Goal: Transaction & Acquisition: Purchase product/service

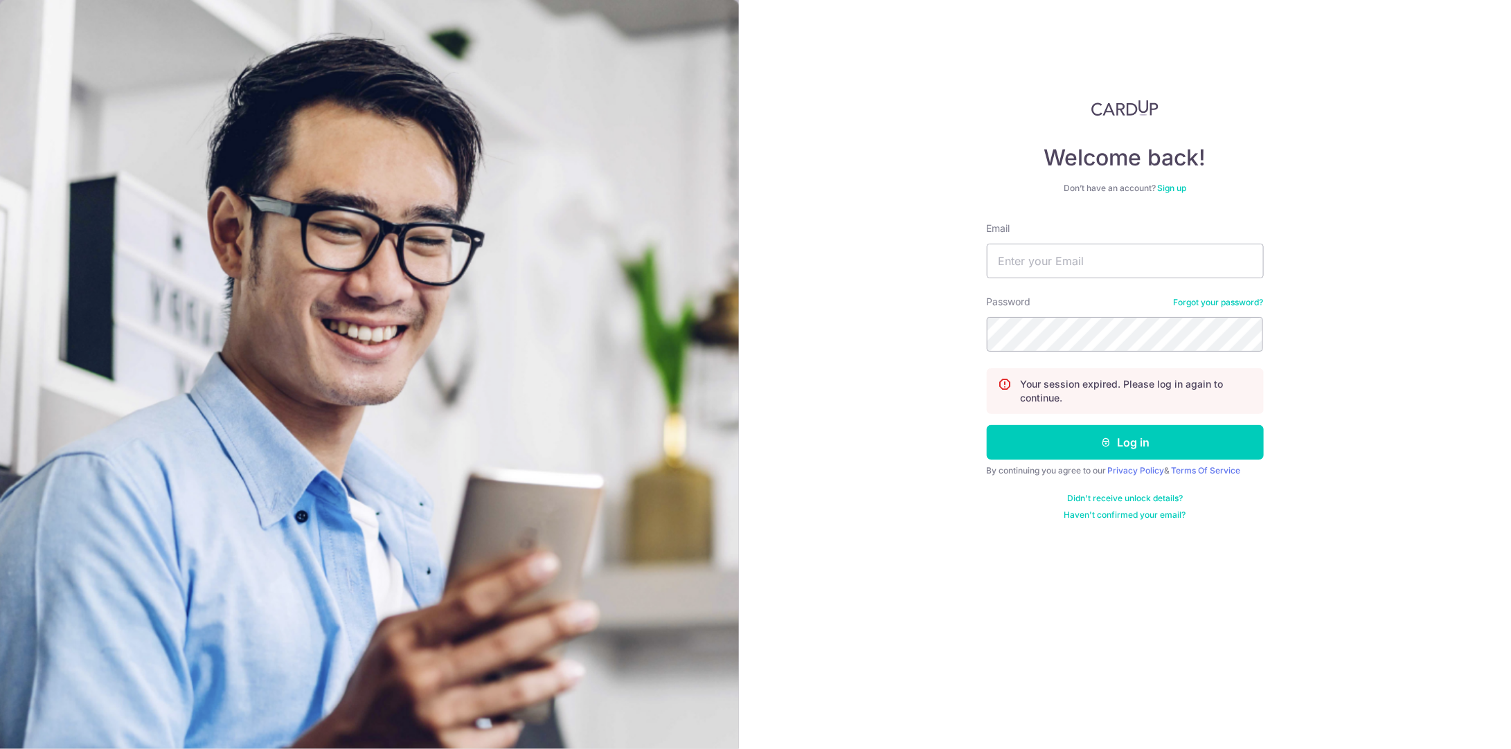
type input "cecilinaz@hotmail.com"
click at [987, 425] on button "Log in" at bounding box center [1125, 442] width 277 height 35
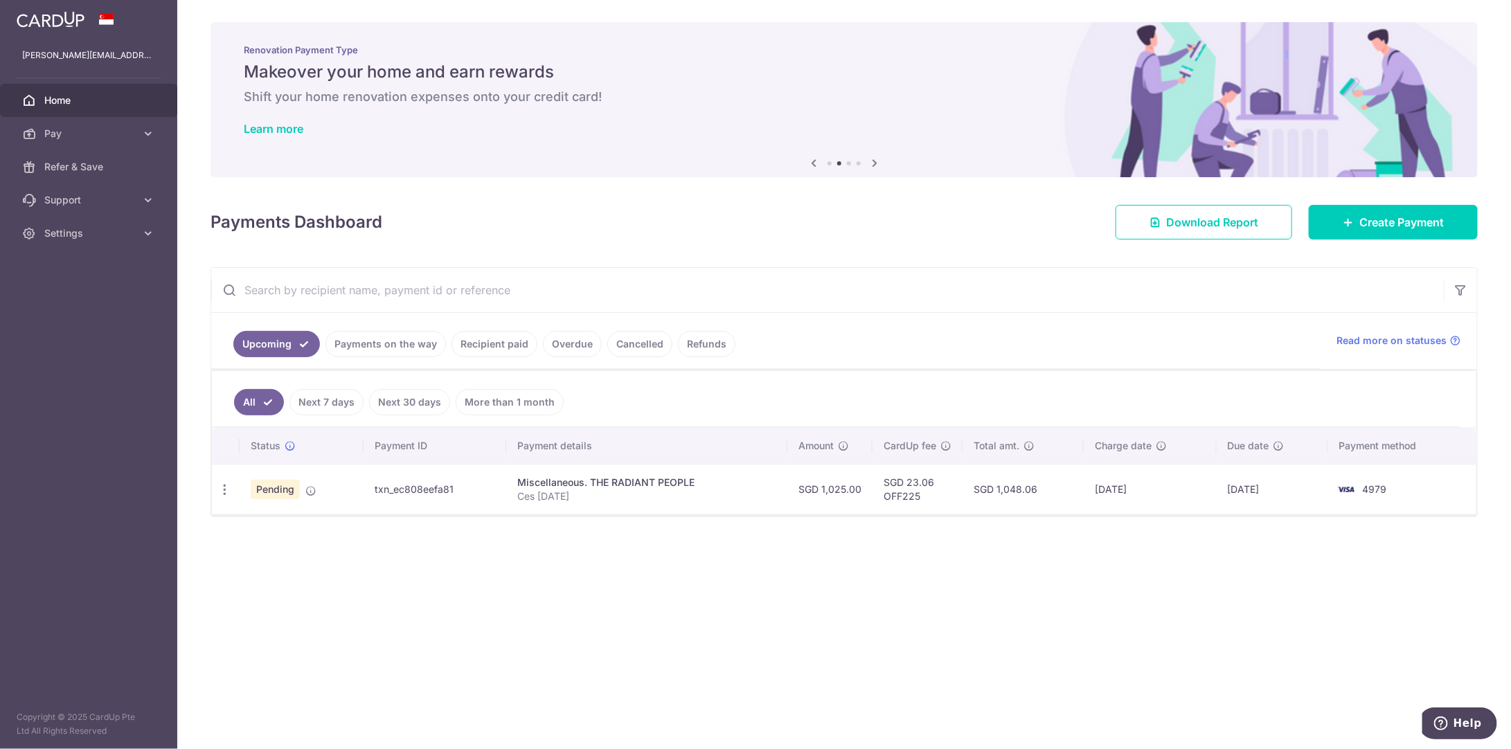
click at [370, 350] on link "Payments on the way" at bounding box center [385, 344] width 120 height 26
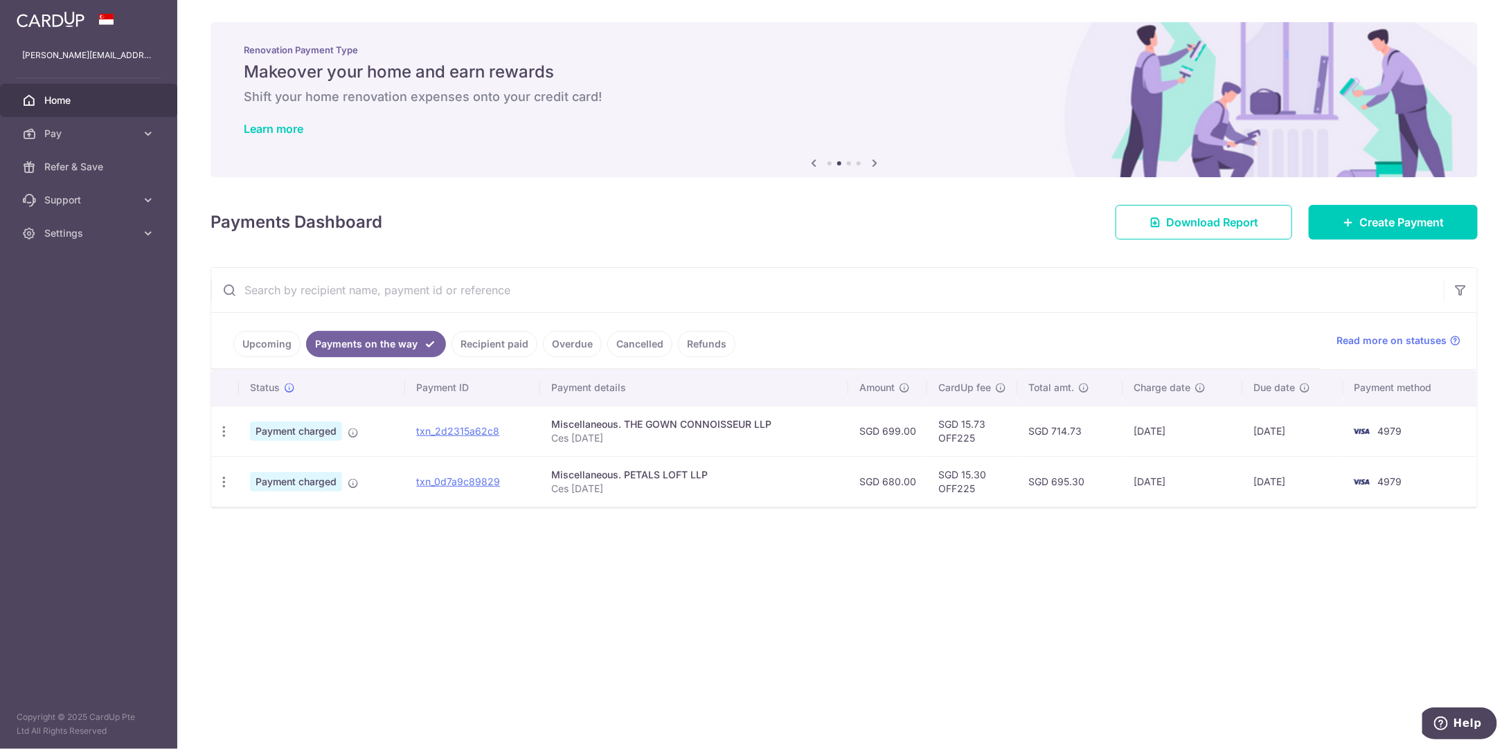
click at [499, 341] on link "Recipient paid" at bounding box center [494, 344] width 86 height 26
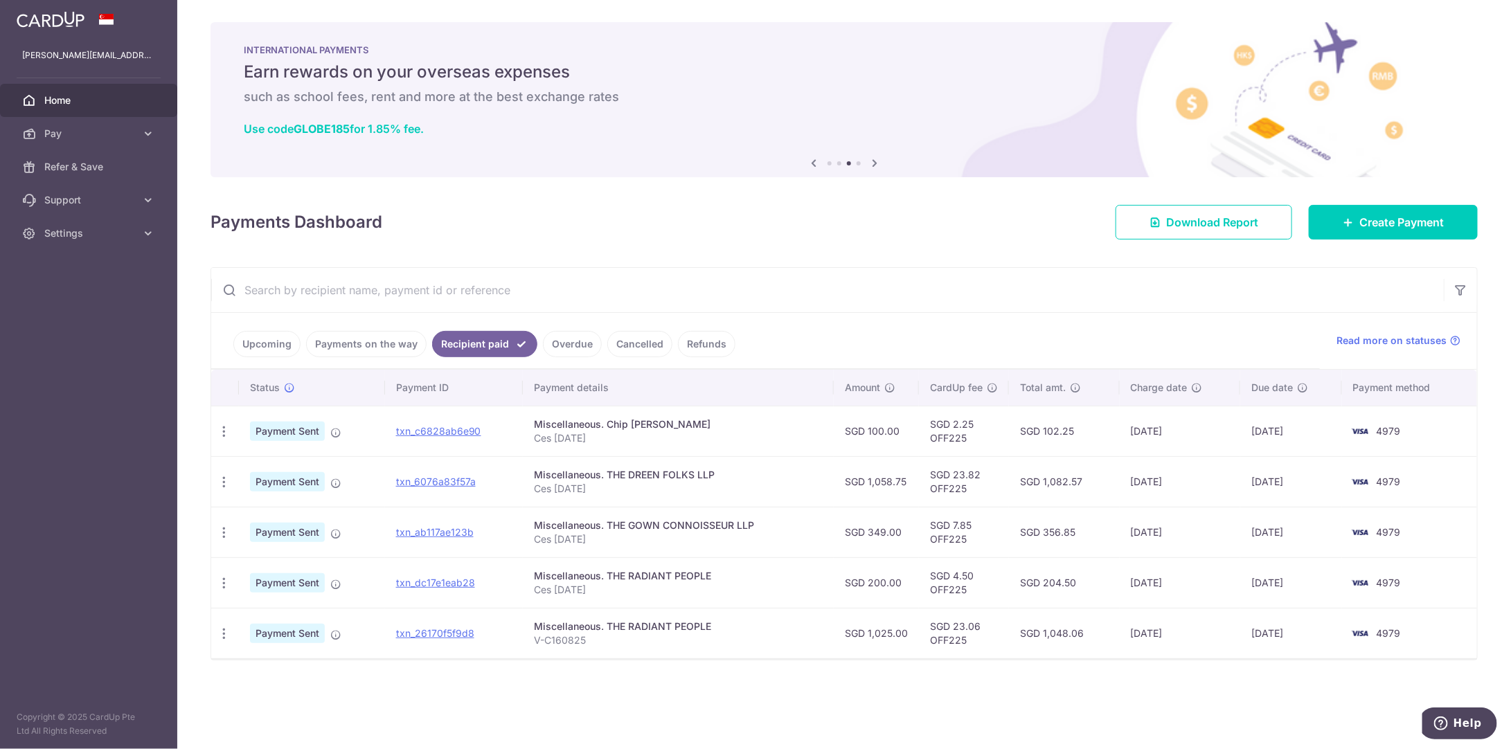
click at [363, 341] on link "Payments on the way" at bounding box center [366, 344] width 120 height 26
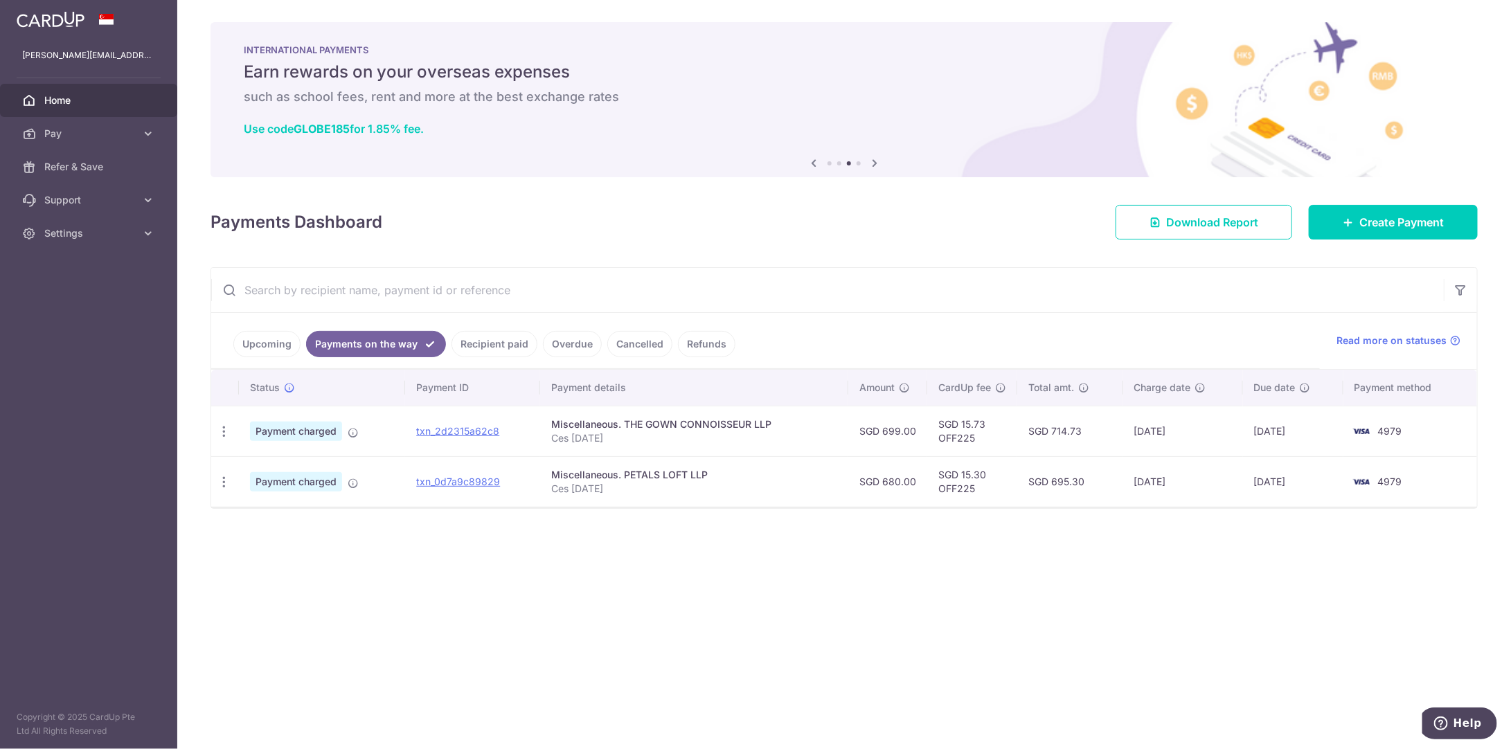
click at [263, 338] on link "Upcoming" at bounding box center [266, 344] width 67 height 26
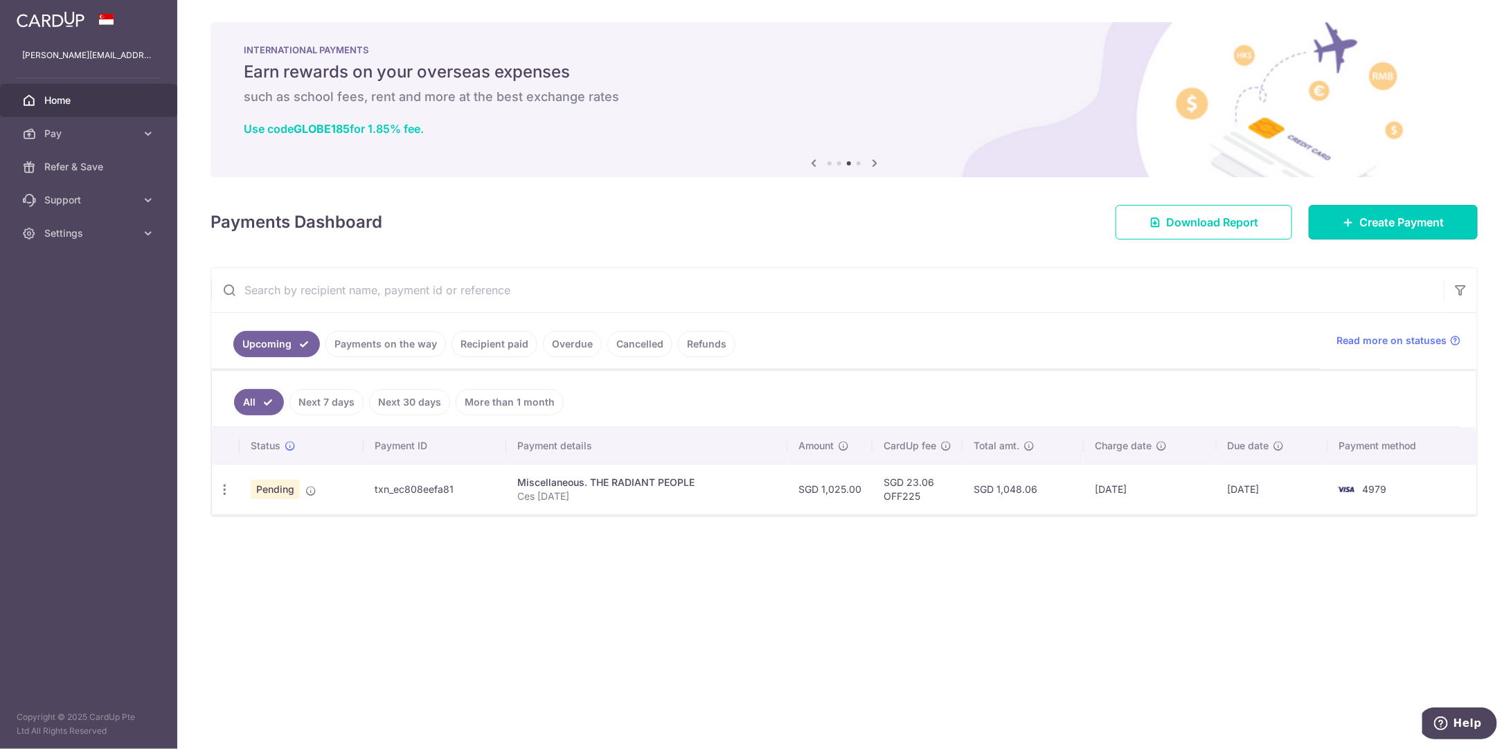
click at [1372, 221] on span "Create Payment" at bounding box center [1401, 222] width 84 height 17
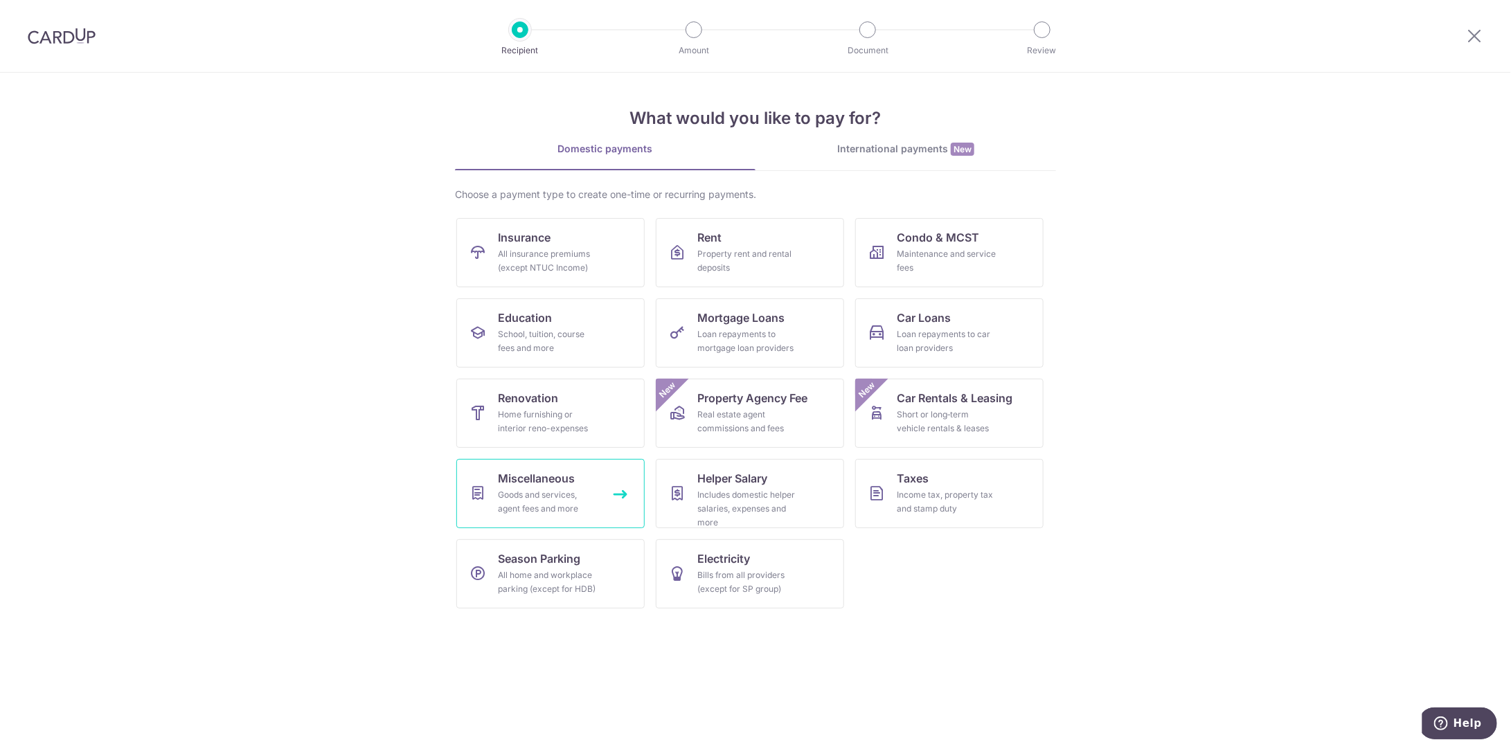
click at [542, 483] on span "Miscellaneous" at bounding box center [536, 478] width 77 height 17
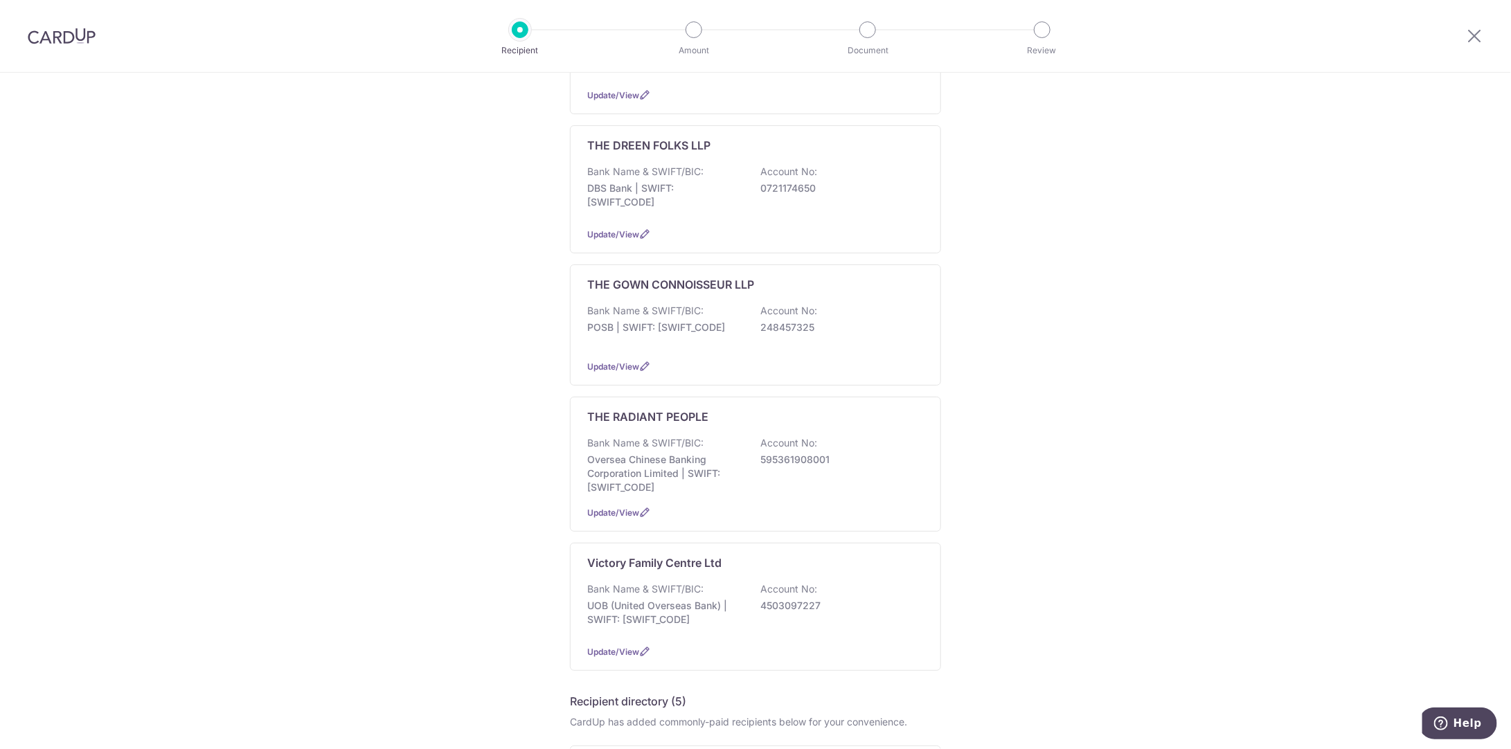
scroll to position [605, 0]
click at [713, 181] on p "DBS Bank | SWIFT: [SWIFT_CODE]" at bounding box center [664, 195] width 155 height 28
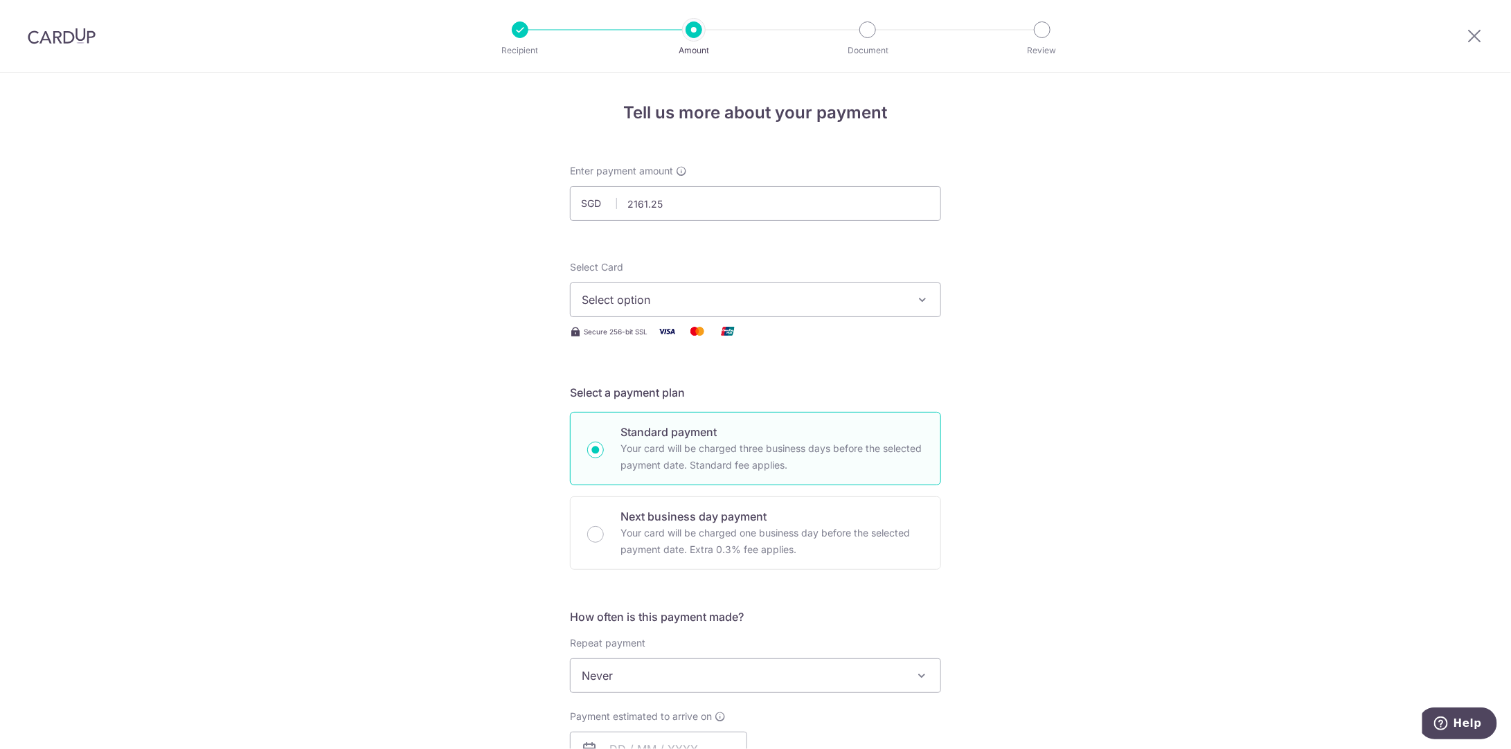
type input "2,161.25"
click at [1090, 244] on div "Tell us more about your payment Enter payment amount SGD 2,161.25 2161.25 Selec…" at bounding box center [755, 699] width 1511 height 1253
click at [872, 303] on span "Select option" at bounding box center [743, 300] width 323 height 17
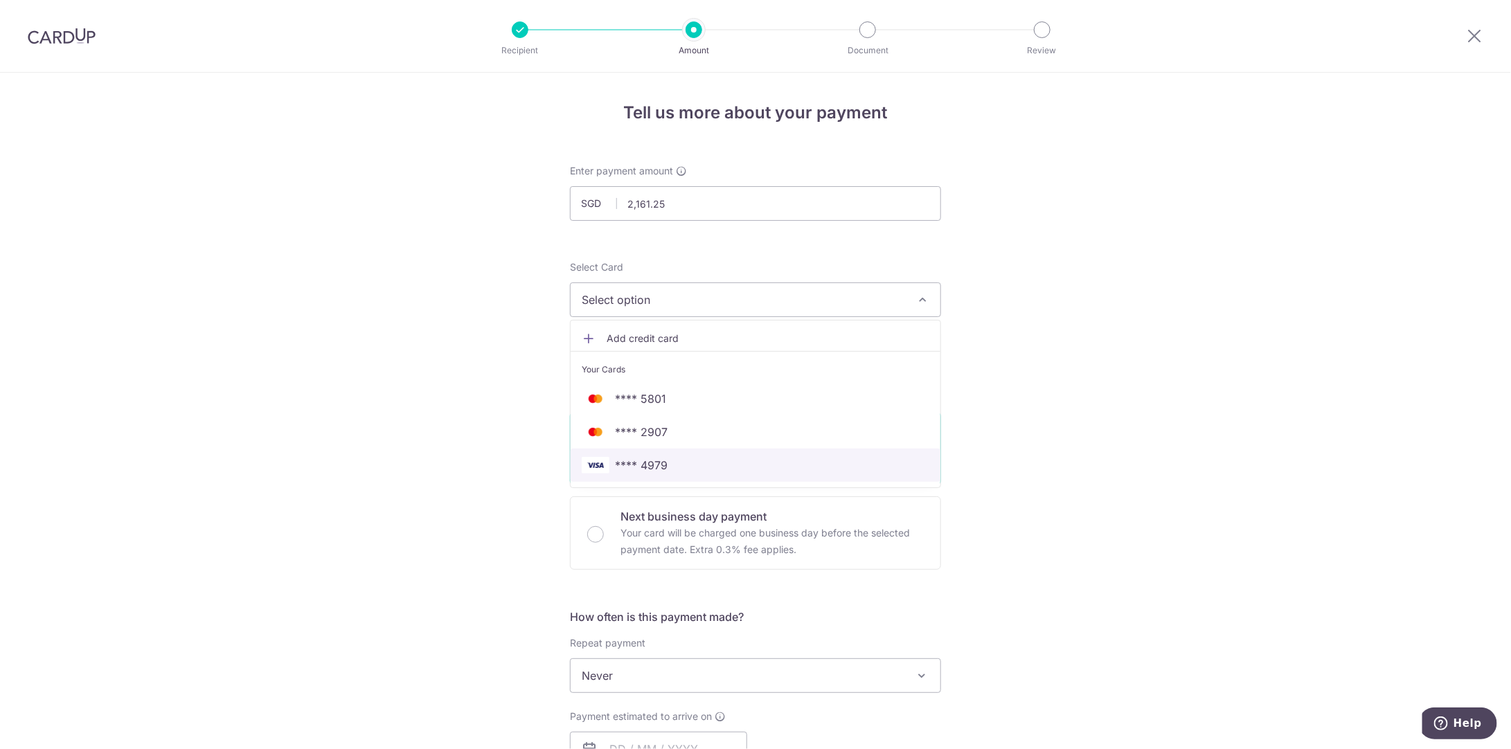
click at [681, 468] on span "**** 4979" at bounding box center [756, 465] width 348 height 17
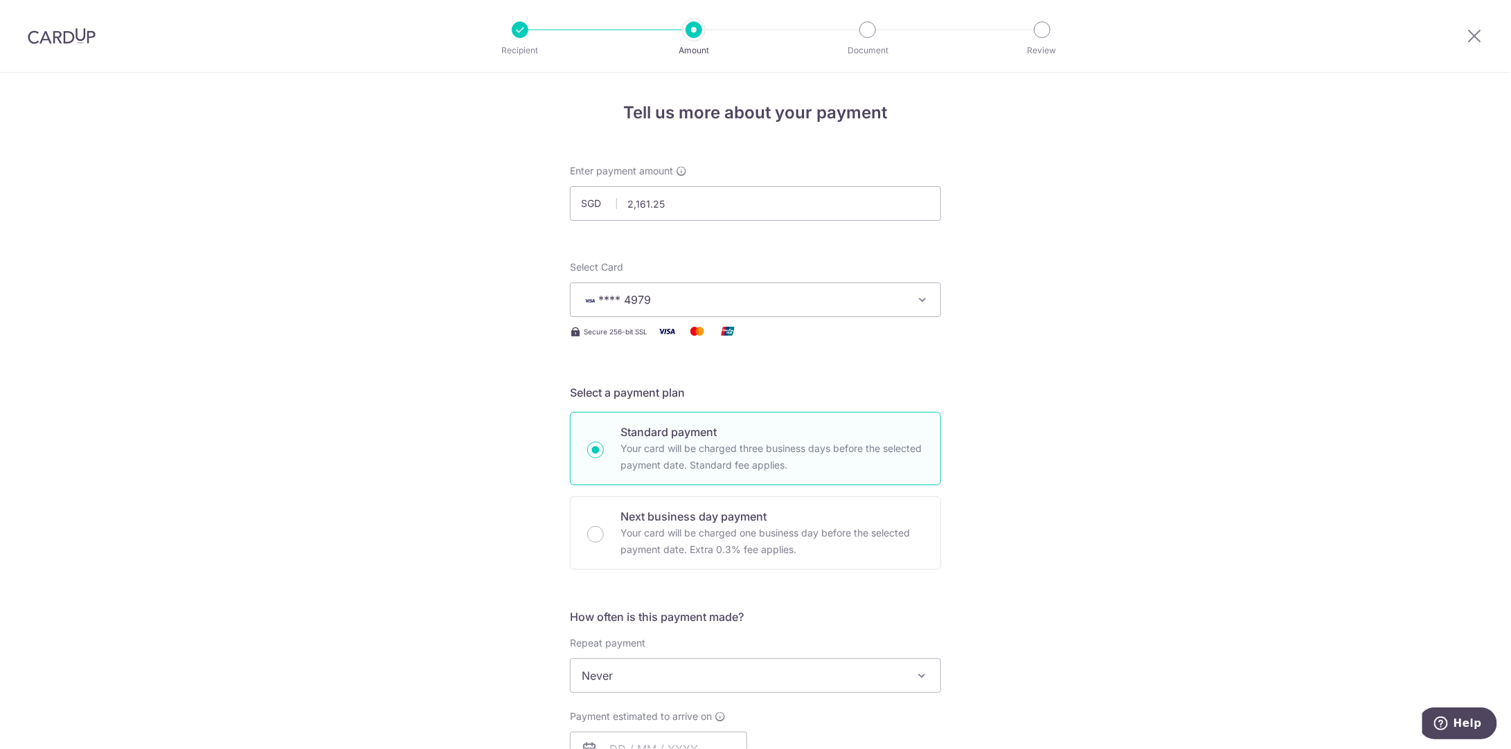
drag, startPoint x: 1183, startPoint y: 413, endPoint x: 1171, endPoint y: 413, distance: 12.5
click at [1183, 413] on div "Tell us more about your payment Enter payment amount SGD 2,161.25 2161.25 Selec…" at bounding box center [755, 699] width 1511 height 1253
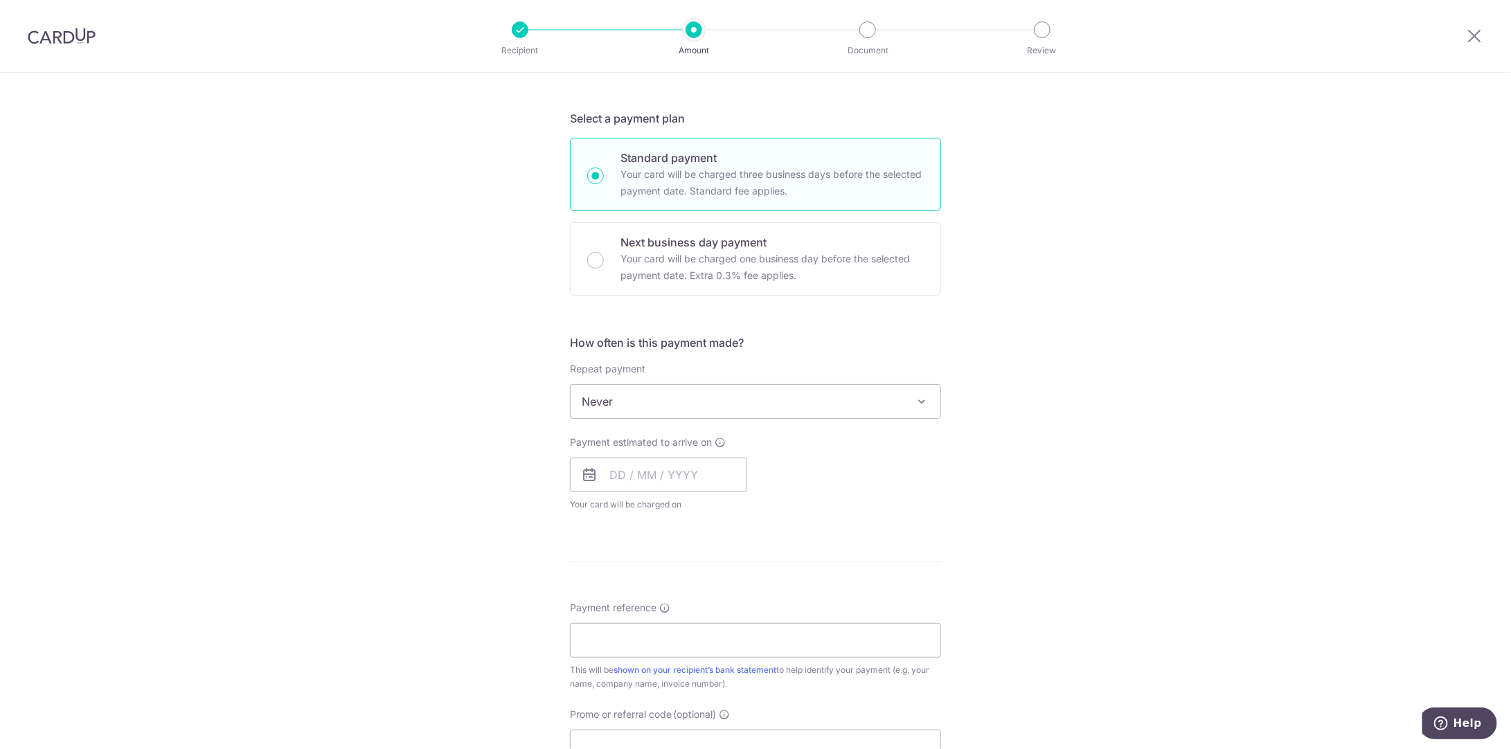
scroll to position [346, 0]
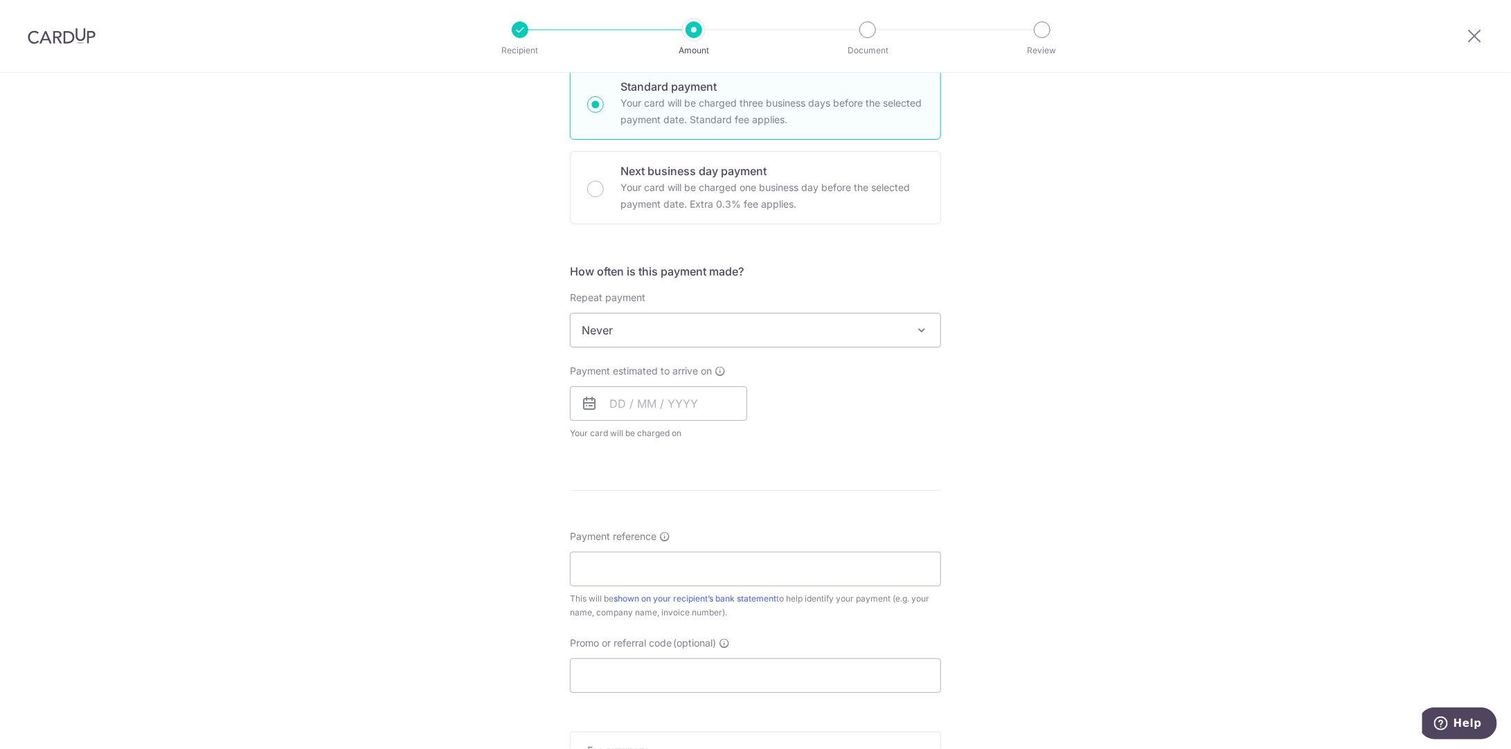
click at [749, 323] on span "Never" at bounding box center [756, 330] width 370 height 33
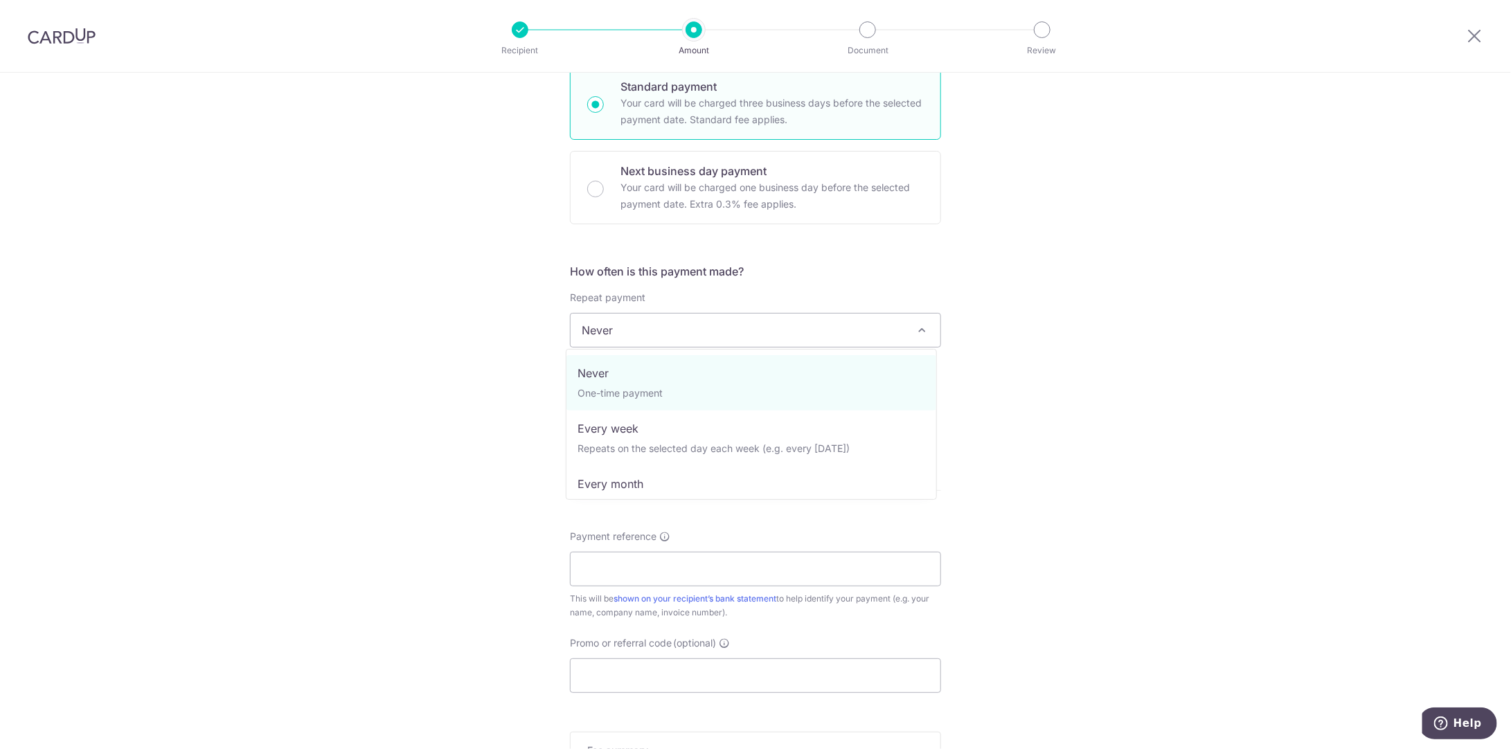
click at [1073, 418] on div "Tell us more about your payment Enter payment amount SGD 2,161.25 2161.25 Selec…" at bounding box center [755, 353] width 1511 height 1253
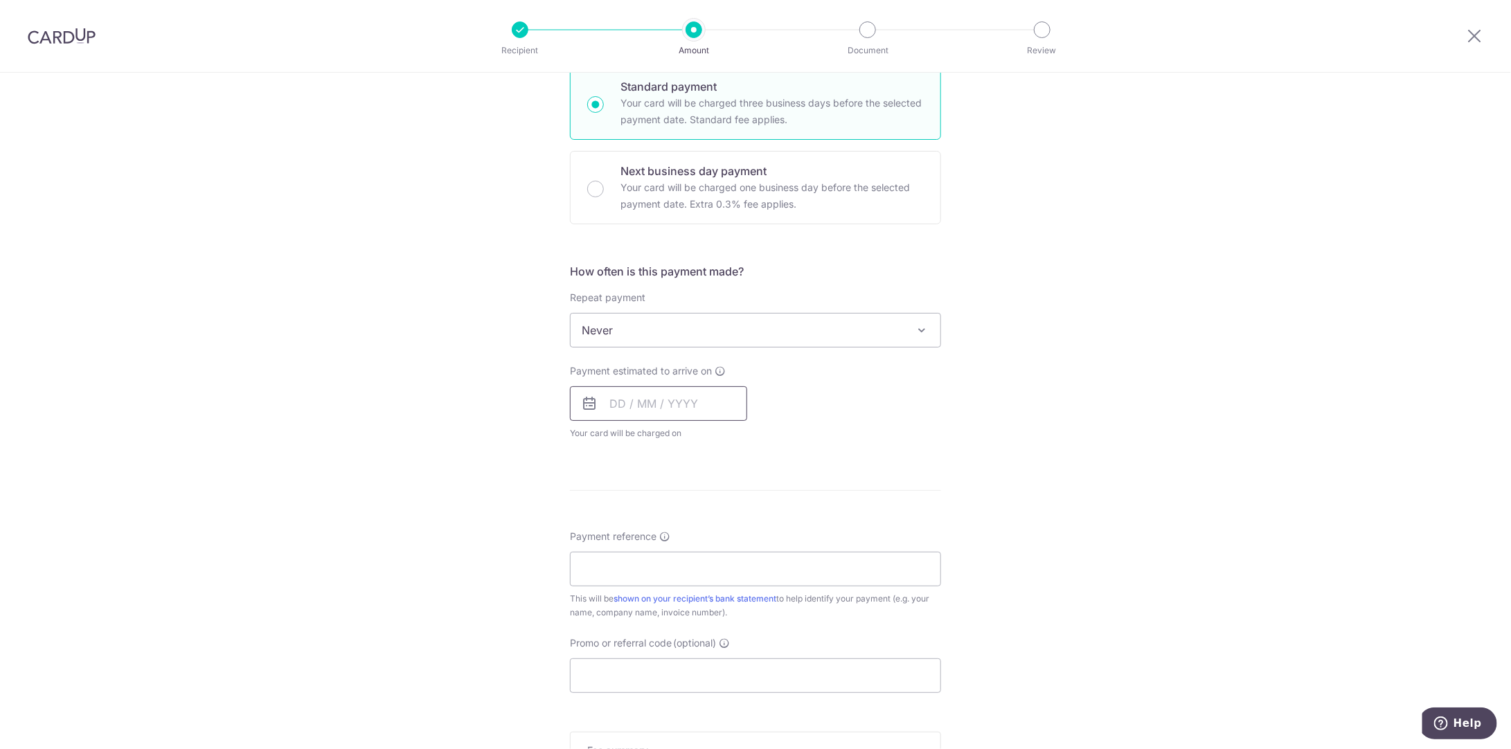
click at [625, 403] on input "text" at bounding box center [658, 403] width 177 height 35
drag, startPoint x: 710, startPoint y: 560, endPoint x: 900, endPoint y: 468, distance: 211.2
click at [710, 560] on link "14" at bounding box center [709, 557] width 22 height 22
type input "14/08/2025"
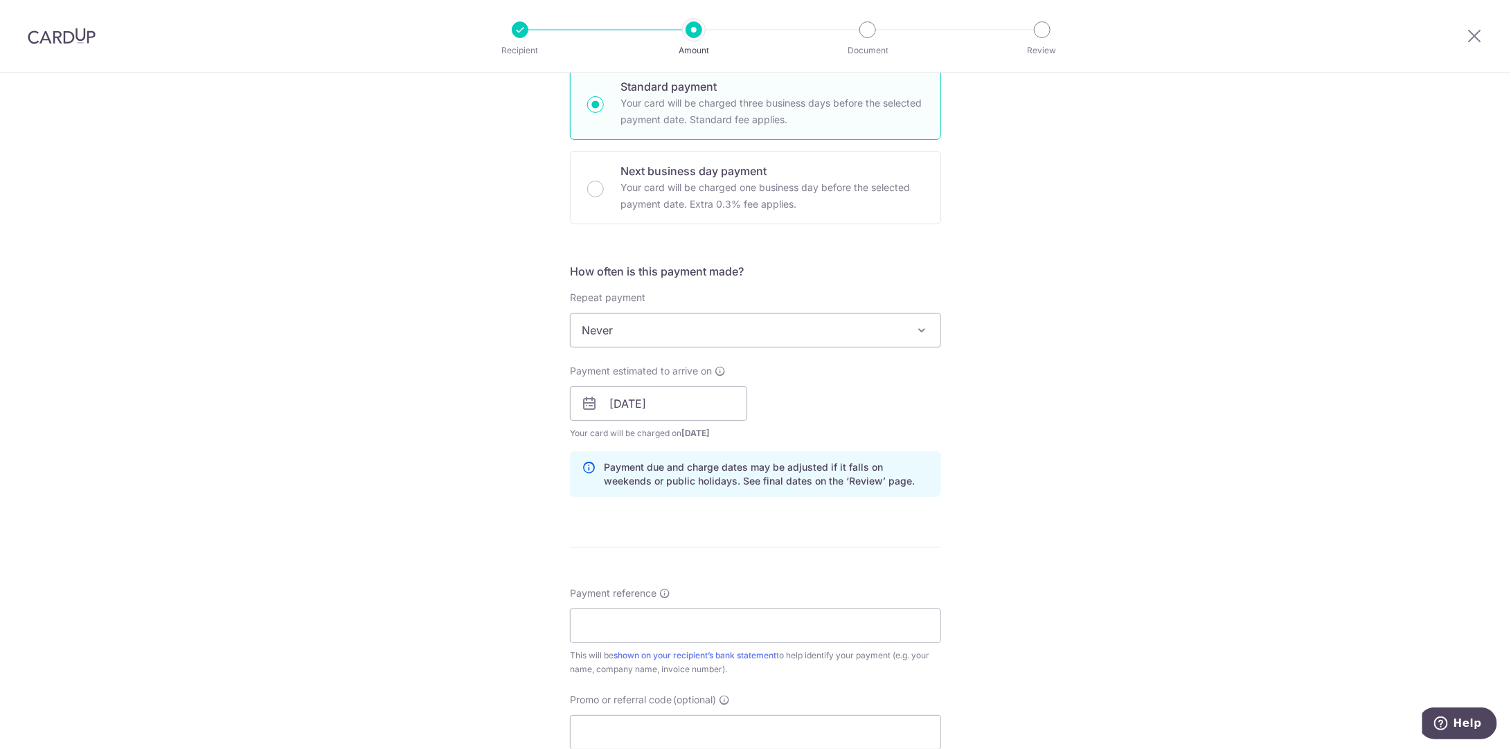
click at [1129, 403] on div "Tell us more about your payment Enter payment amount SGD 2,161.25 2161.25 Selec…" at bounding box center [755, 381] width 1511 height 1309
click at [629, 400] on input "14/08/2025" at bounding box center [658, 403] width 177 height 35
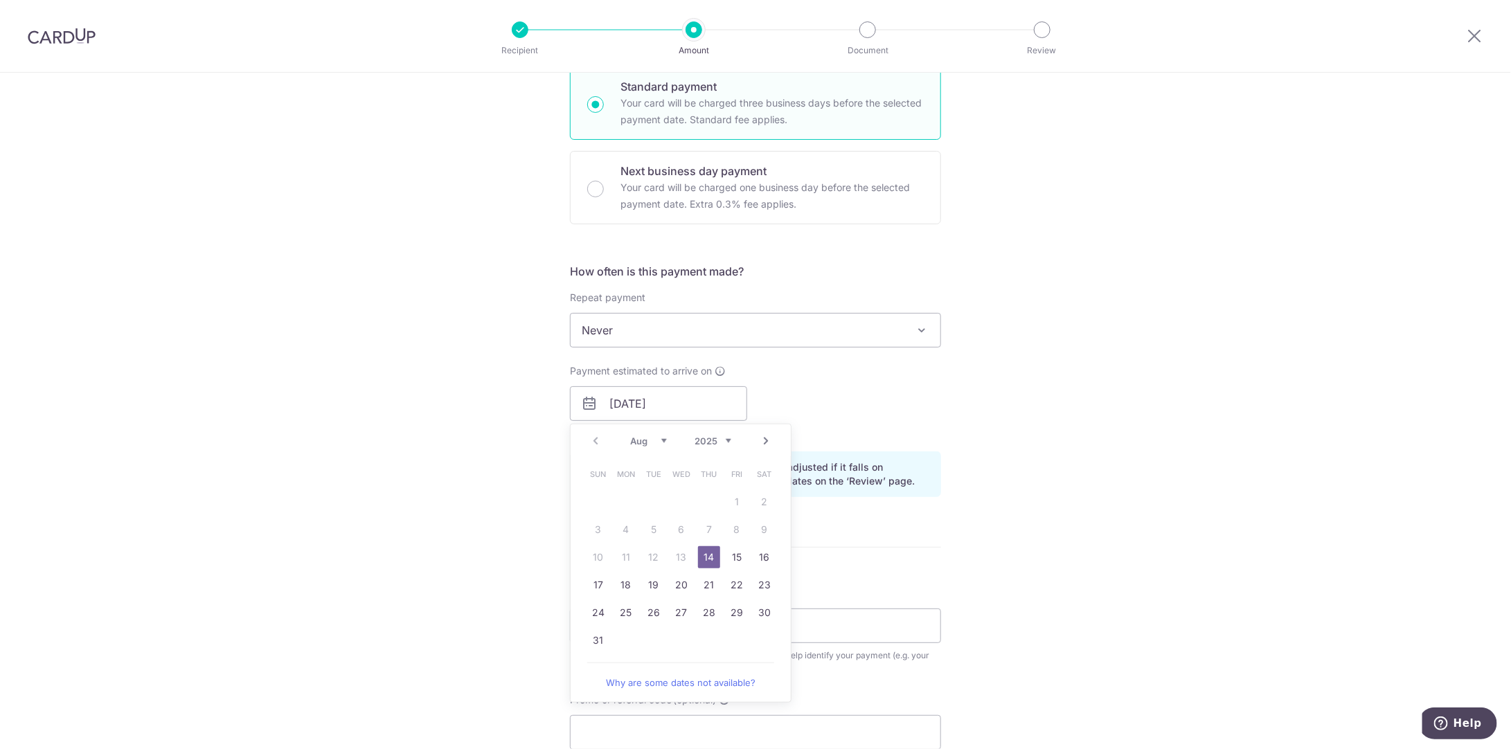
click at [1106, 409] on div "Tell us more about your payment Enter payment amount SGD 2,161.25 2161.25 Selec…" at bounding box center [755, 381] width 1511 height 1309
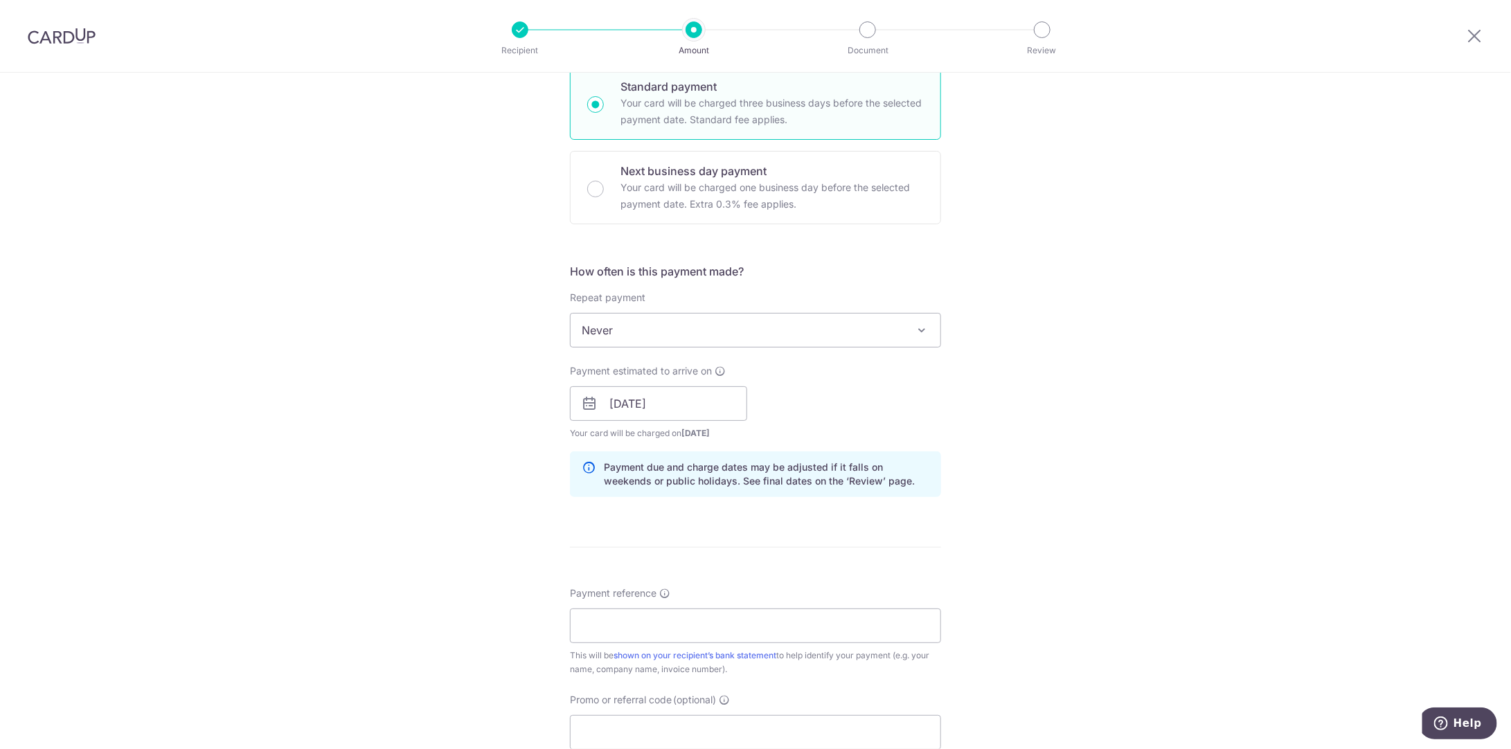
scroll to position [519, 0]
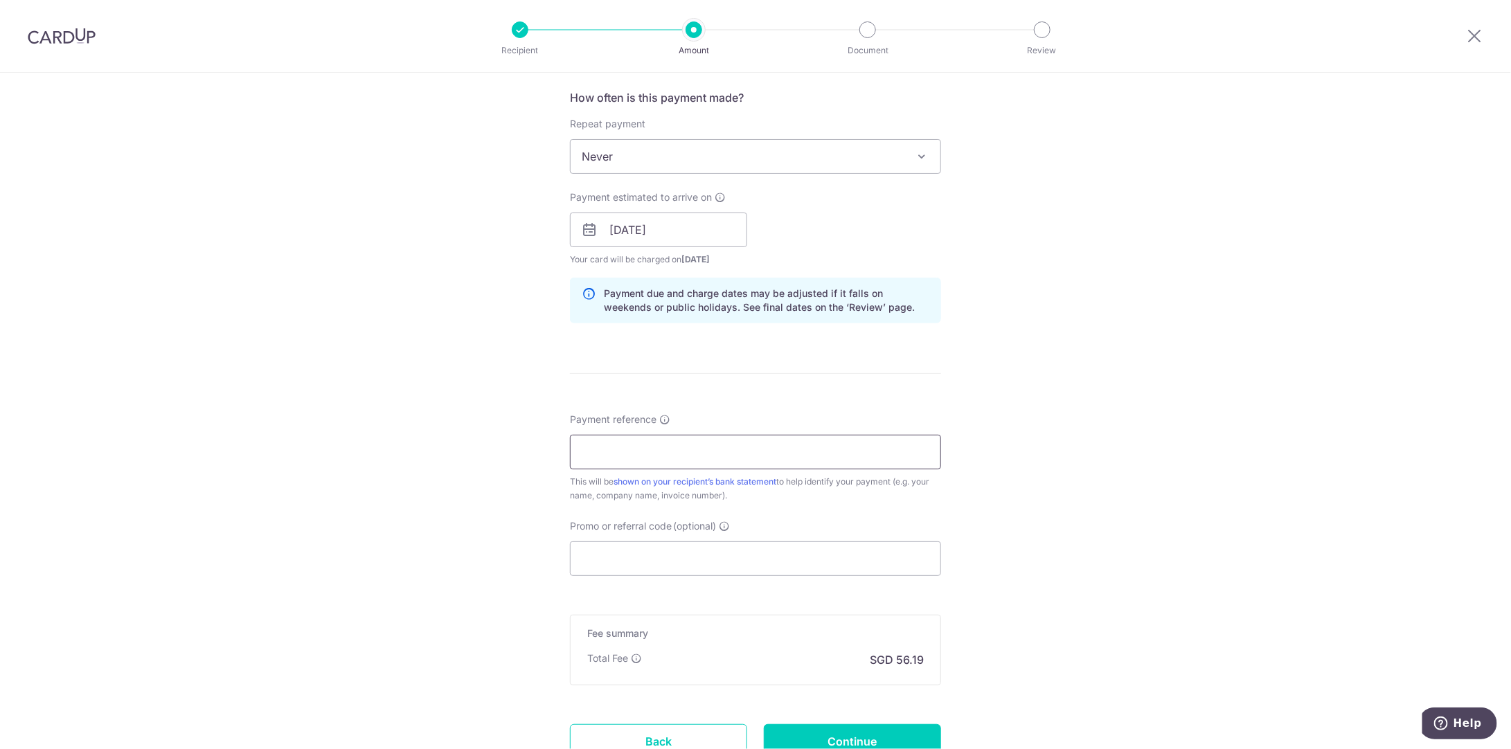
click at [742, 459] on input "Payment reference" at bounding box center [755, 452] width 371 height 35
type input "Ces 16Aug2025"
click at [651, 551] on input "Promo or referral code (optional)" at bounding box center [755, 559] width 371 height 35
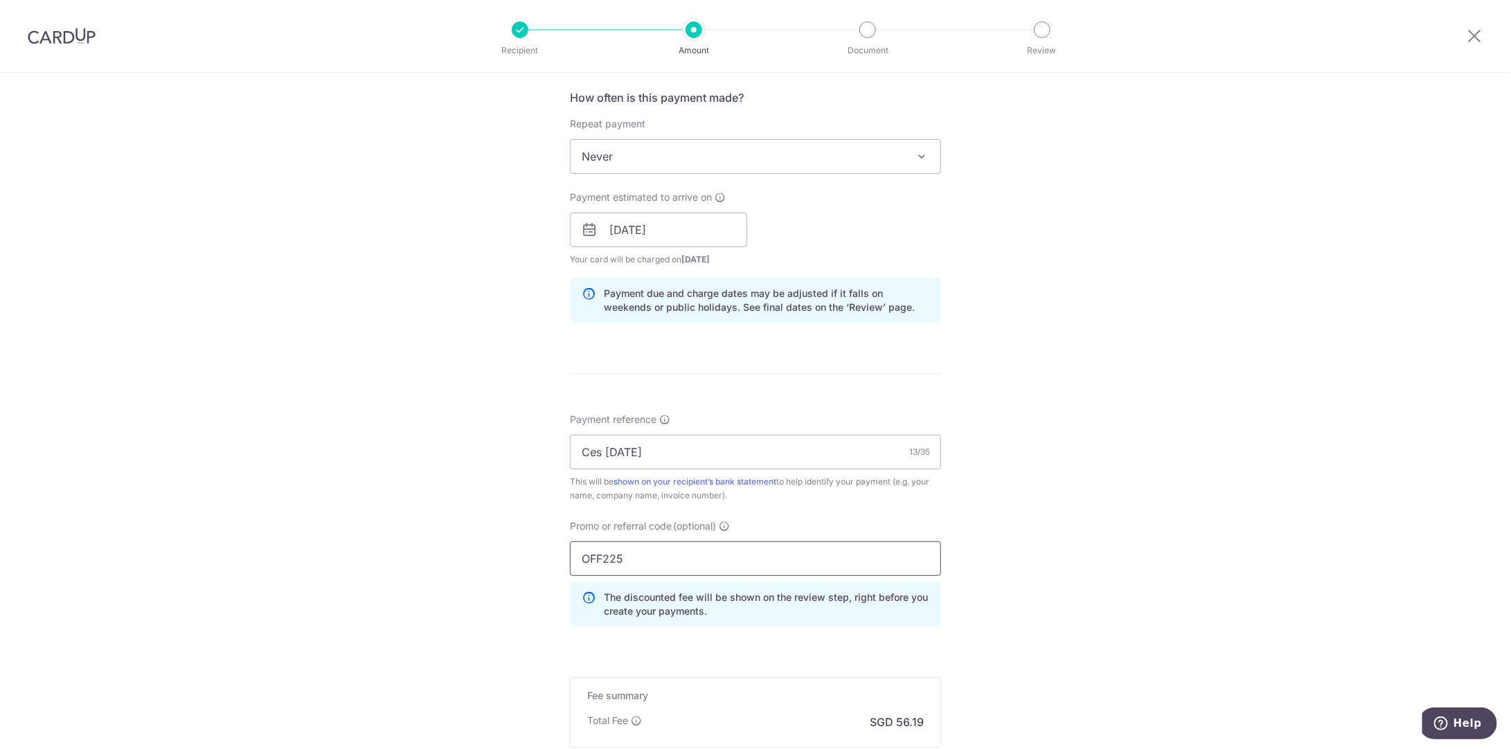
type input "OFF225"
drag, startPoint x: 193, startPoint y: 431, endPoint x: 291, endPoint y: 423, distance: 98.7
click at [211, 431] on div "Tell us more about your payment Enter payment amount SGD 2,161.25 2161.25 Selec…" at bounding box center [755, 239] width 1511 height 1372
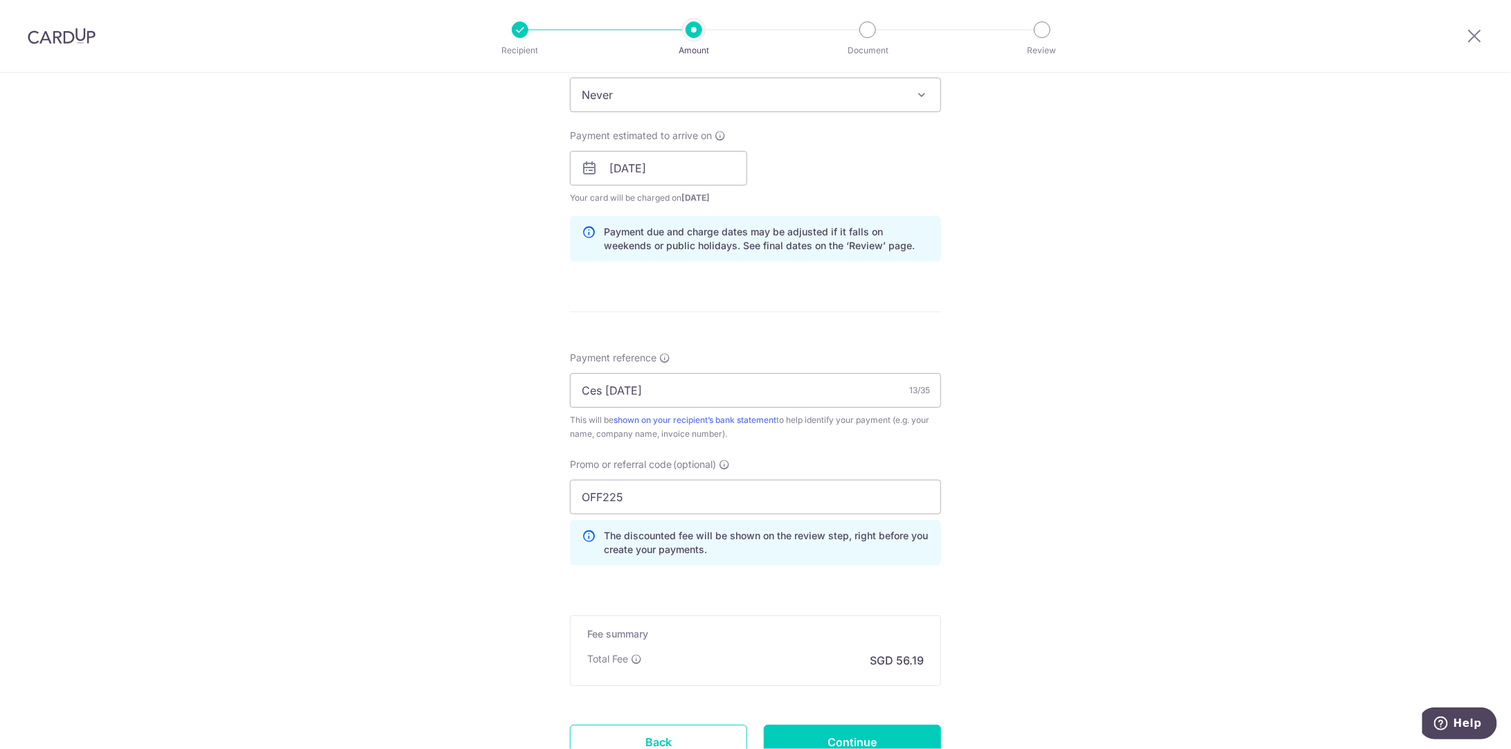
scroll to position [692, 0]
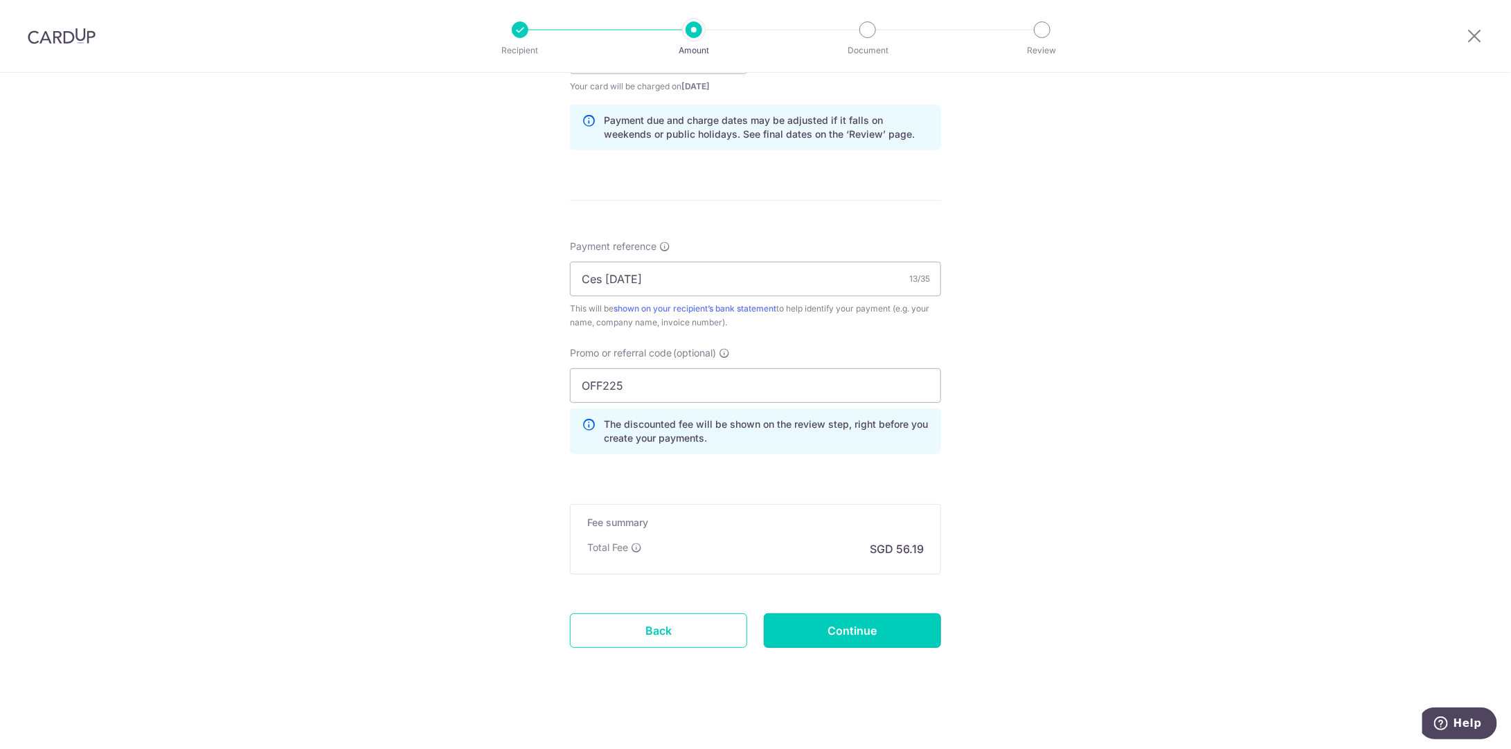
click at [906, 625] on input "Continue" at bounding box center [852, 631] width 177 height 35
type input "Create Schedule"
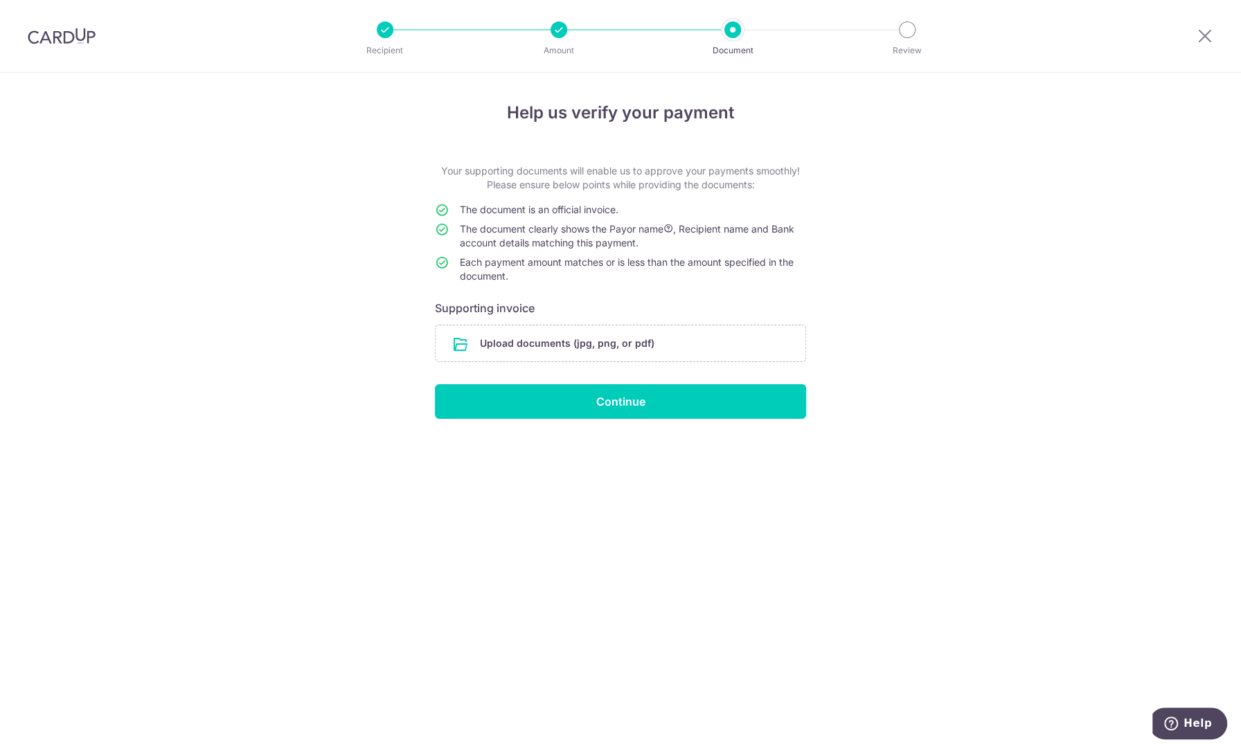
click at [679, 332] on input "file" at bounding box center [621, 343] width 370 height 36
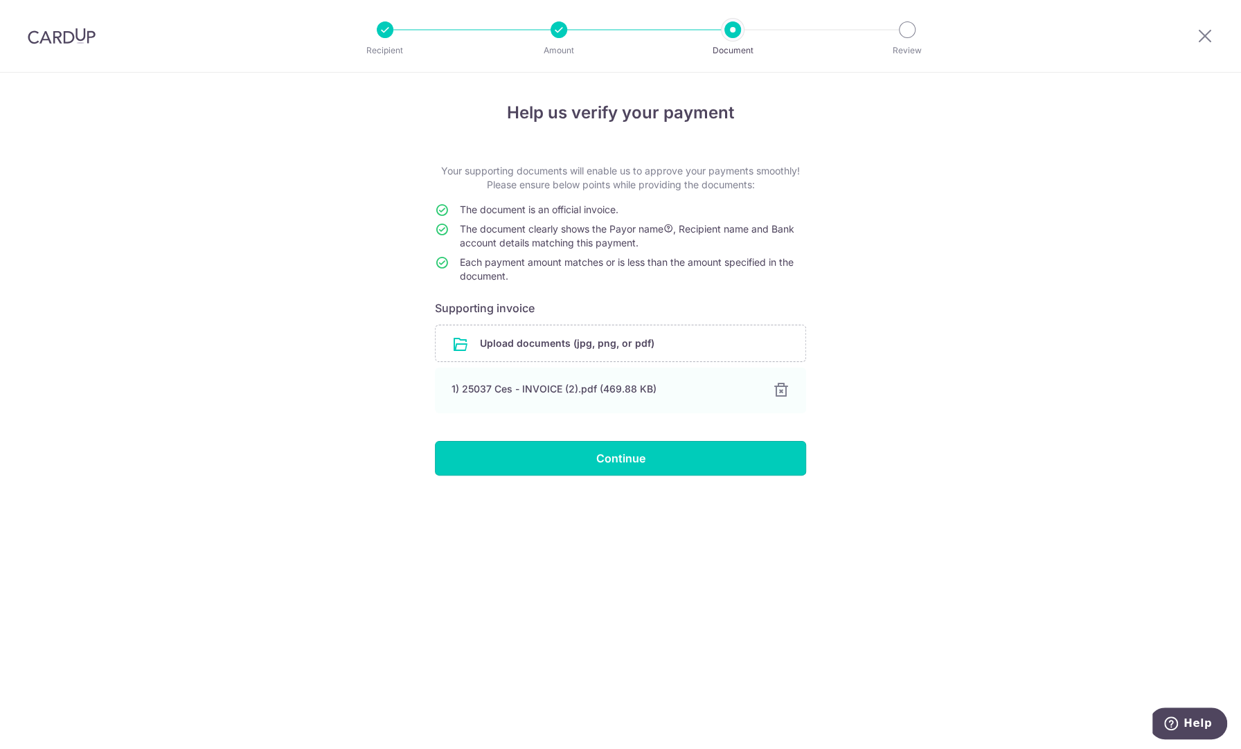
click at [712, 458] on input "Continue" at bounding box center [620, 458] width 371 height 35
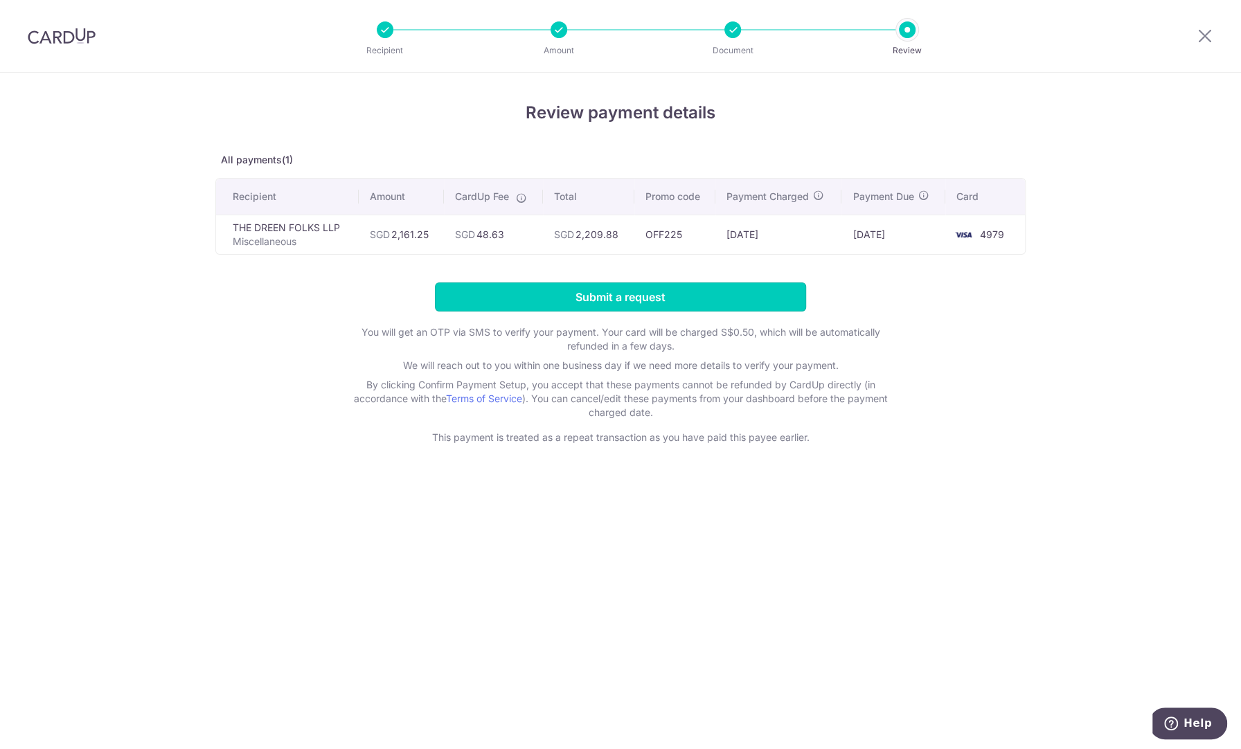
click at [722, 303] on input "Submit a request" at bounding box center [620, 297] width 371 height 29
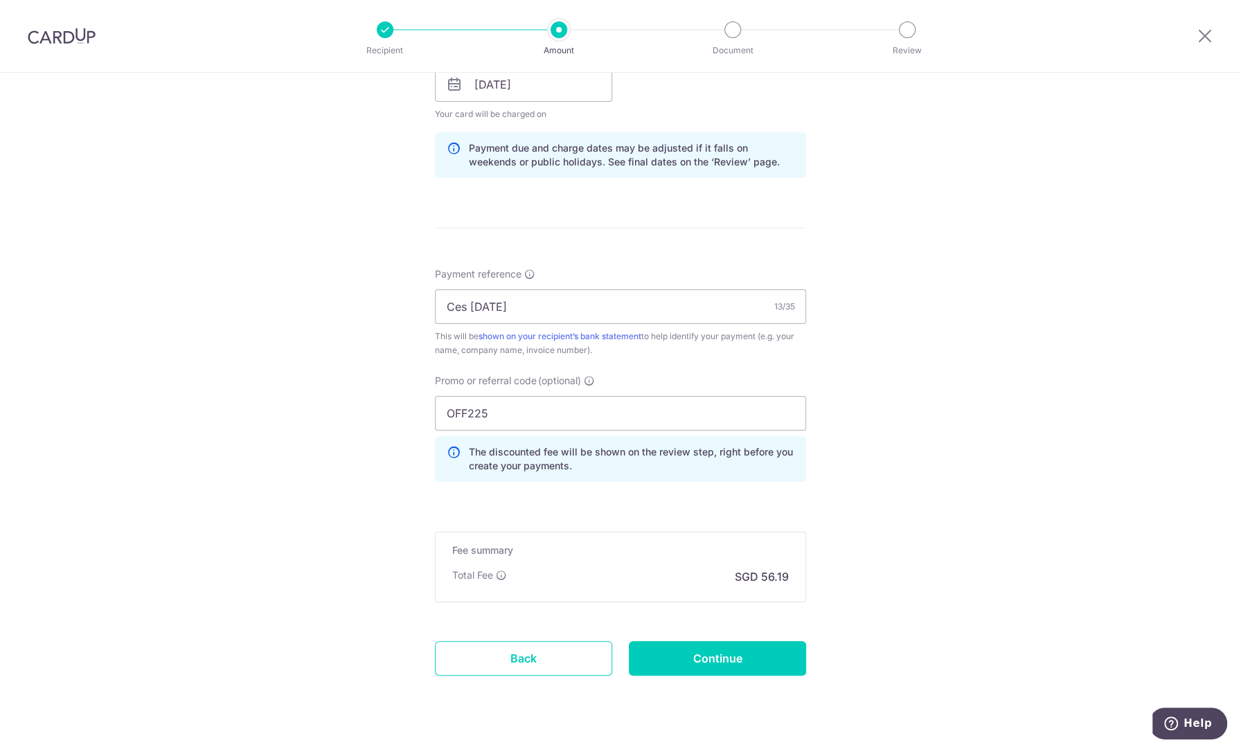
scroll to position [749, 0]
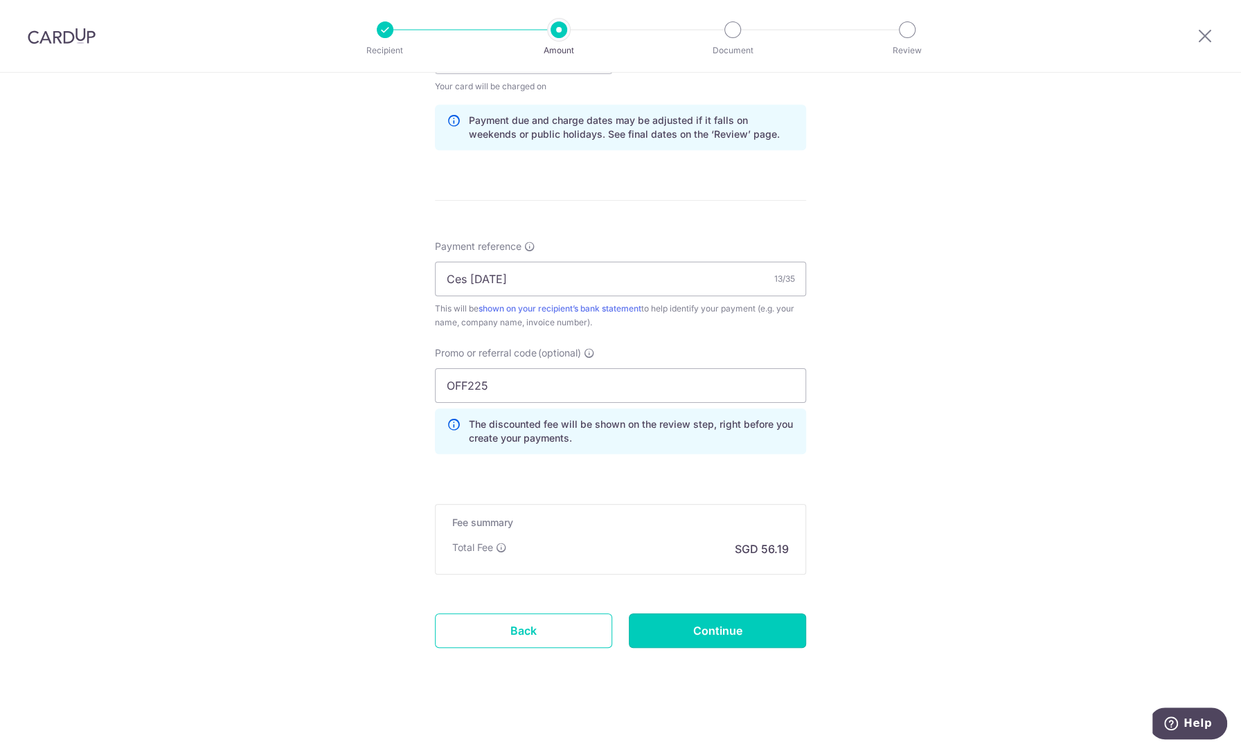
click at [706, 625] on input "Continue" at bounding box center [717, 631] width 177 height 35
type input "Update Schedule"
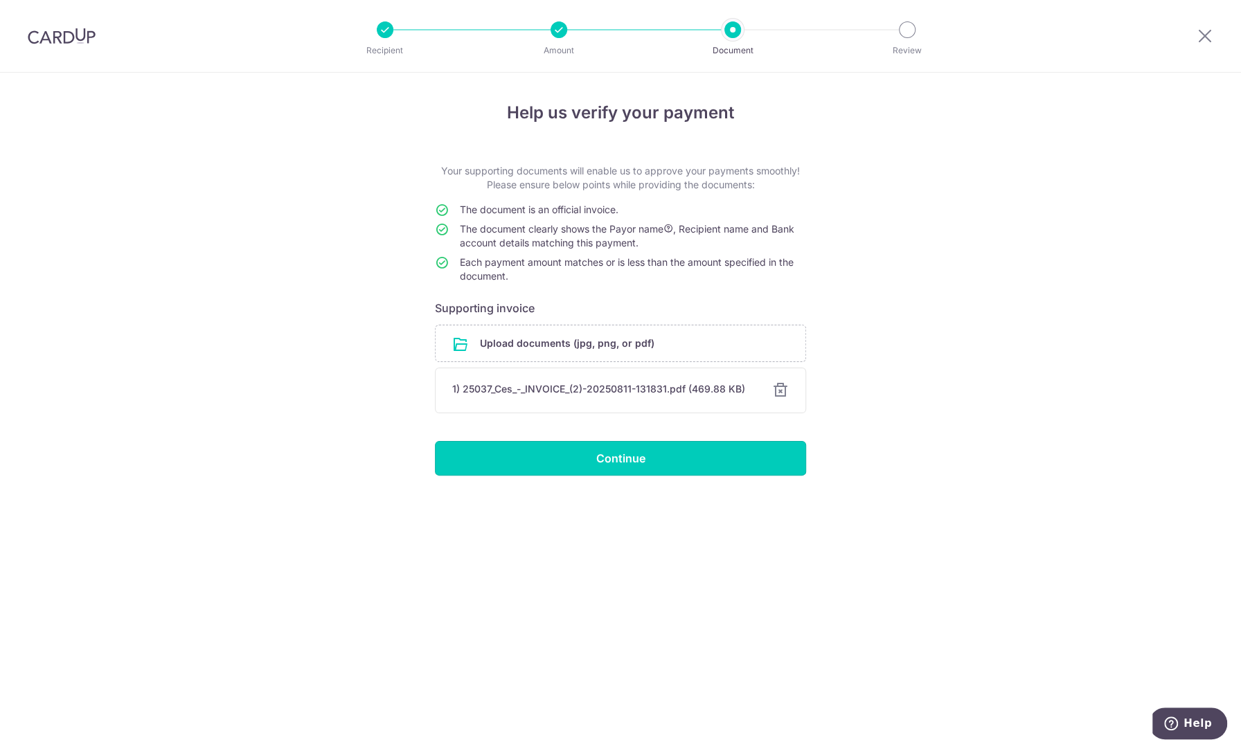
click at [692, 464] on input "Continue" at bounding box center [620, 458] width 371 height 35
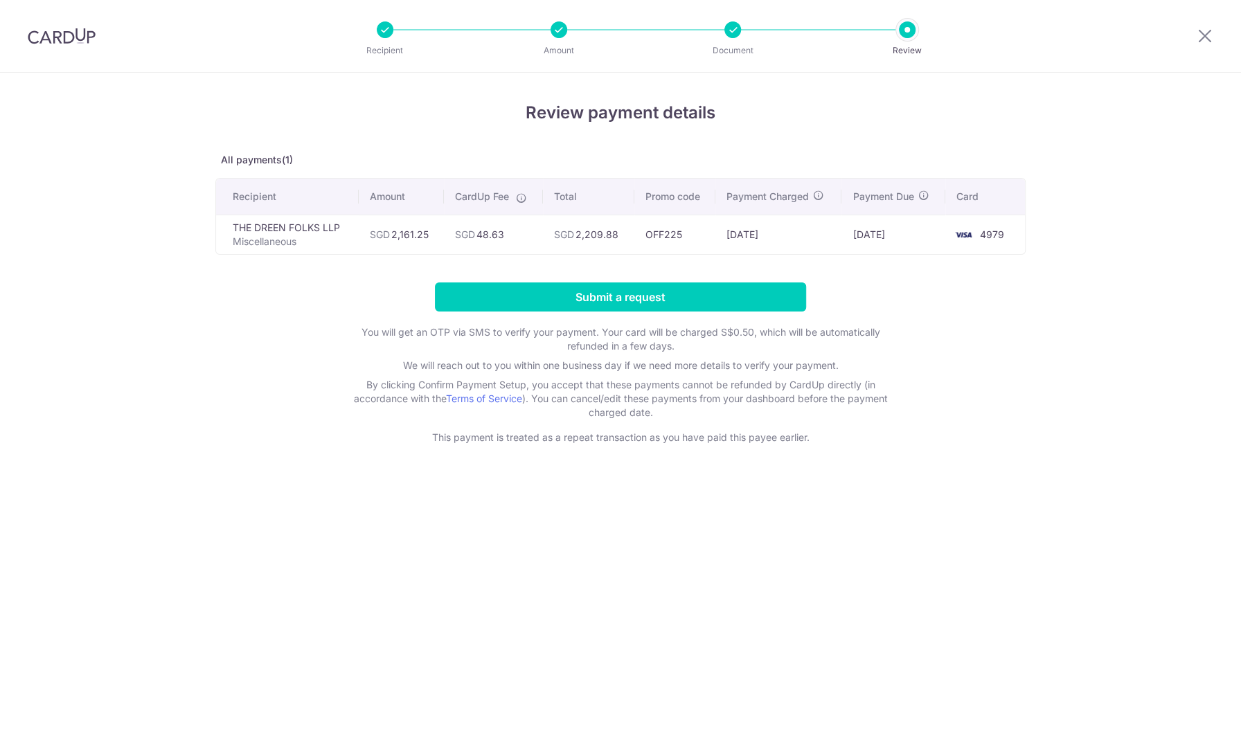
click at [582, 290] on input "Submit a request" at bounding box center [620, 297] width 371 height 29
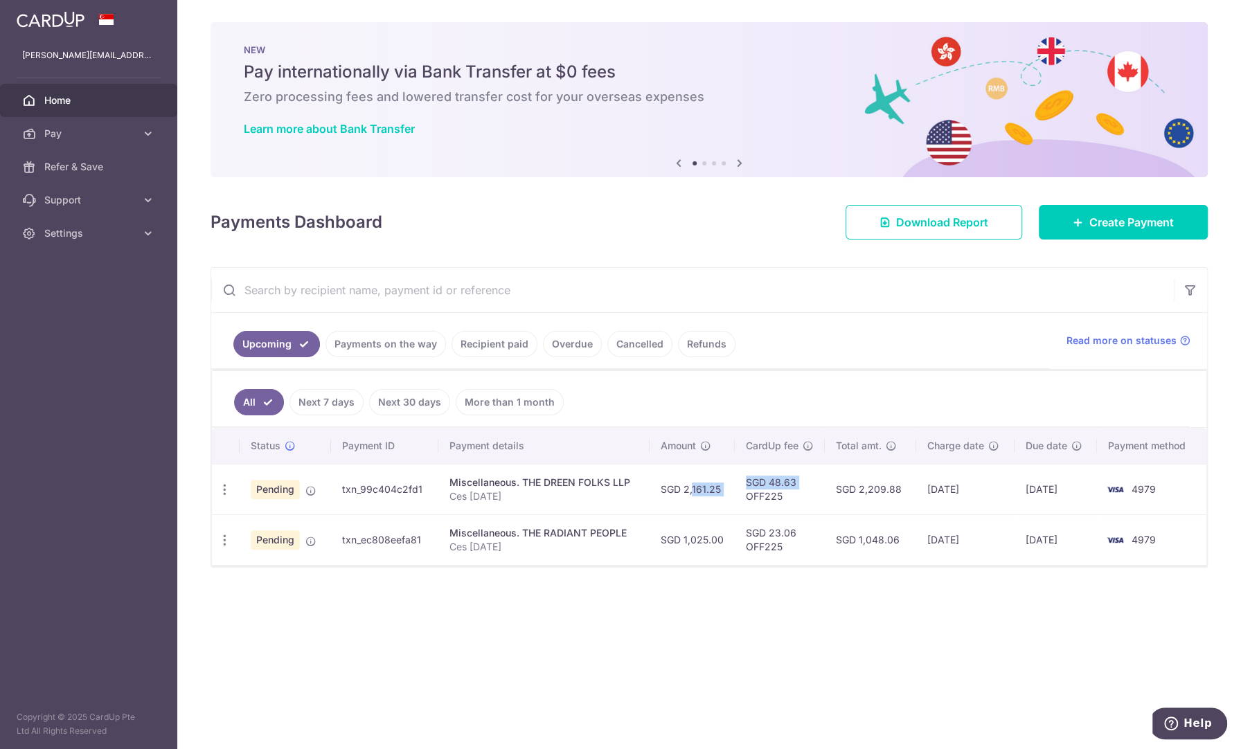
drag, startPoint x: 683, startPoint y: 490, endPoint x: 738, endPoint y: 490, distance: 54.7
click at [738, 490] on tr "Update payment Cancel payment Upload doc Pending txn_99c404c2fd1 Miscellaneous.…" at bounding box center [709, 489] width 994 height 51
copy tr "2,161.25 SGD 48.63"
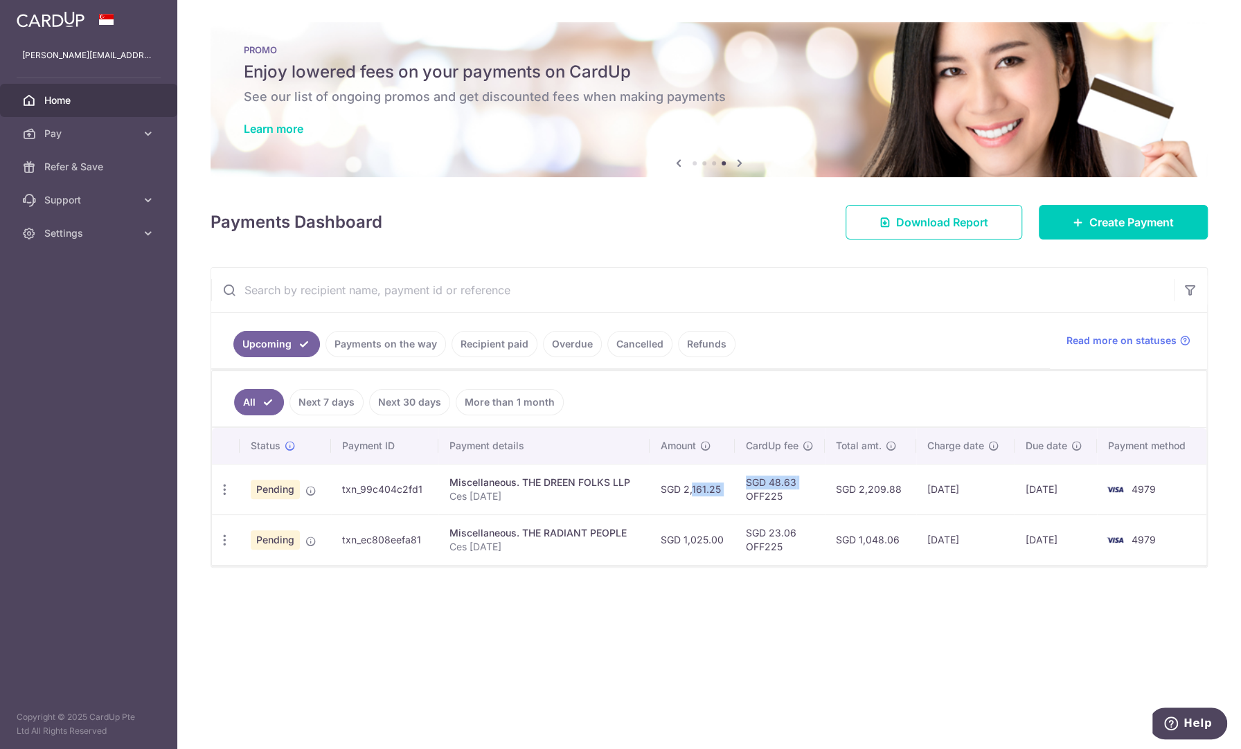
click at [775, 481] on td "SGD 48.63 OFF225" at bounding box center [780, 489] width 90 height 51
drag, startPoint x: 769, startPoint y: 481, endPoint x: 799, endPoint y: 482, distance: 29.8
click at [799, 482] on td "SGD 48.63 OFF225" at bounding box center [780, 489] width 90 height 51
copy td "48.63"
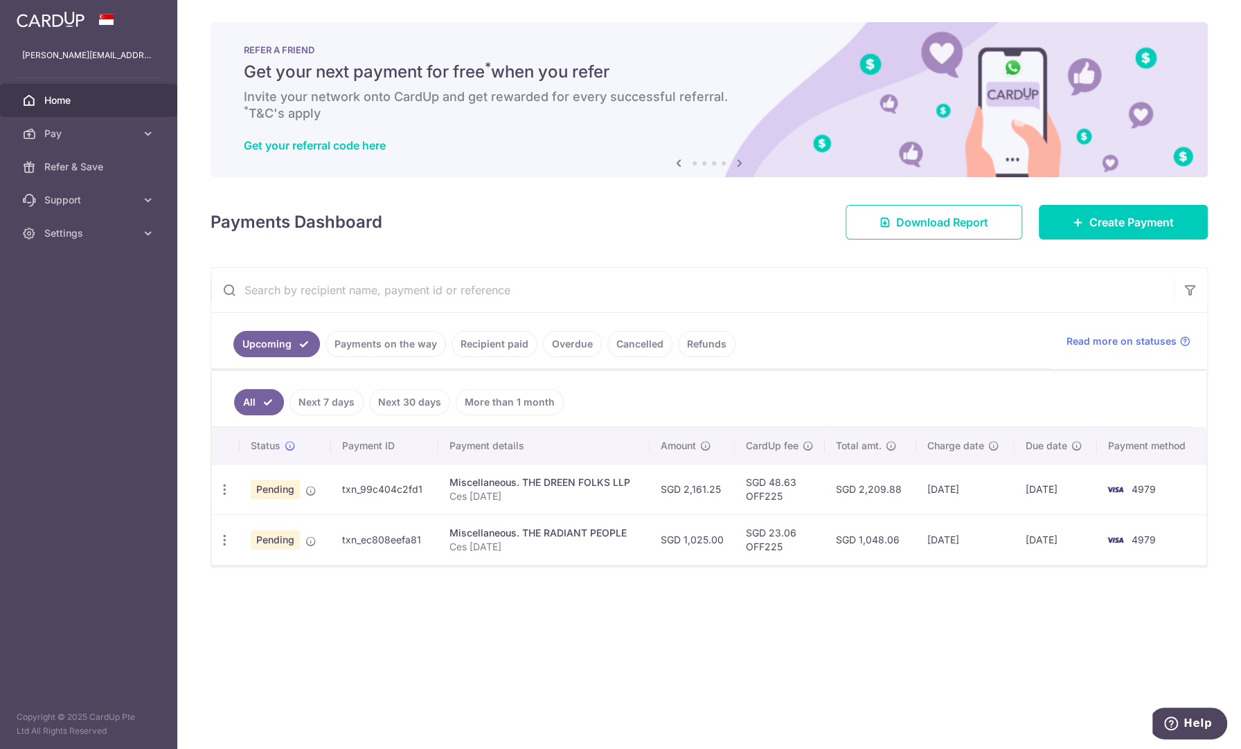
click at [1018, 657] on div "× Pause Schedule Pause all future payments in this series Pause just this one p…" at bounding box center [709, 374] width 1064 height 749
click at [1054, 641] on div "× Pause Schedule Pause all future payments in this series Pause just this one p…" at bounding box center [709, 374] width 1064 height 749
